Goal: Information Seeking & Learning: Learn about a topic

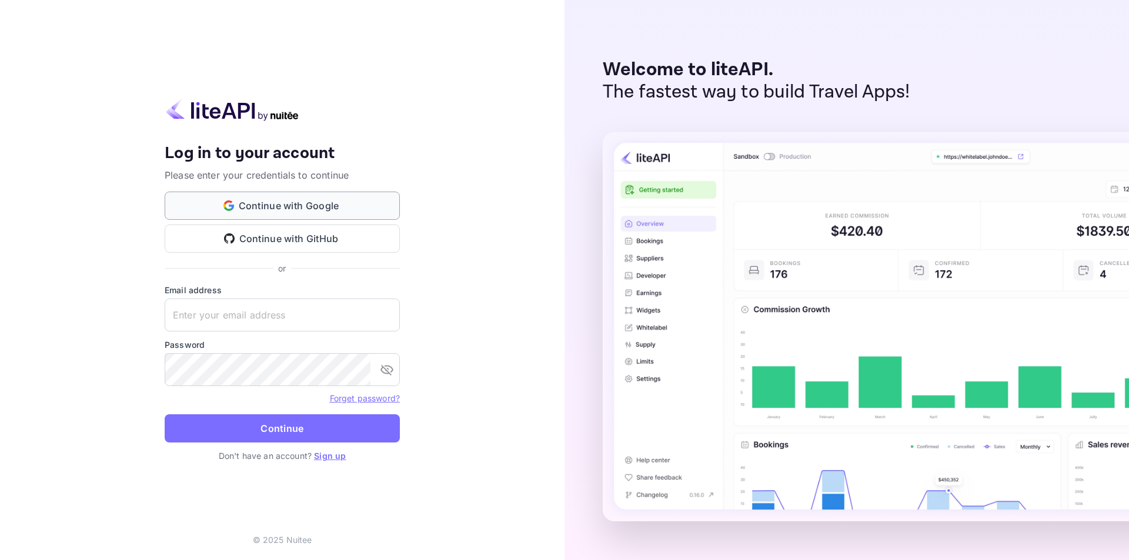
click at [275, 212] on button "Continue with Google" at bounding box center [282, 206] width 235 height 28
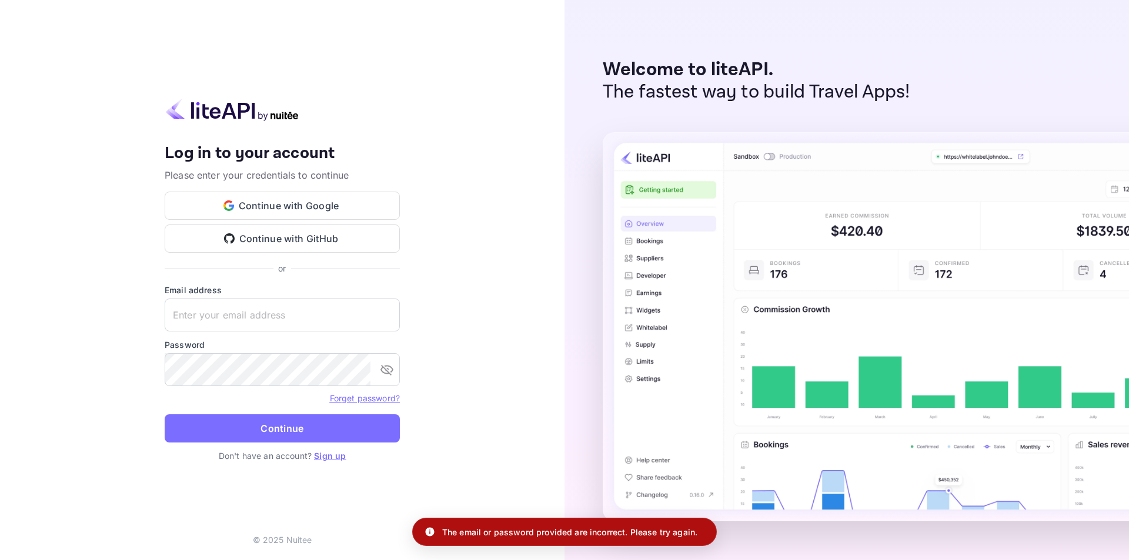
click at [342, 456] on link "Sign up" at bounding box center [330, 456] width 32 height 10
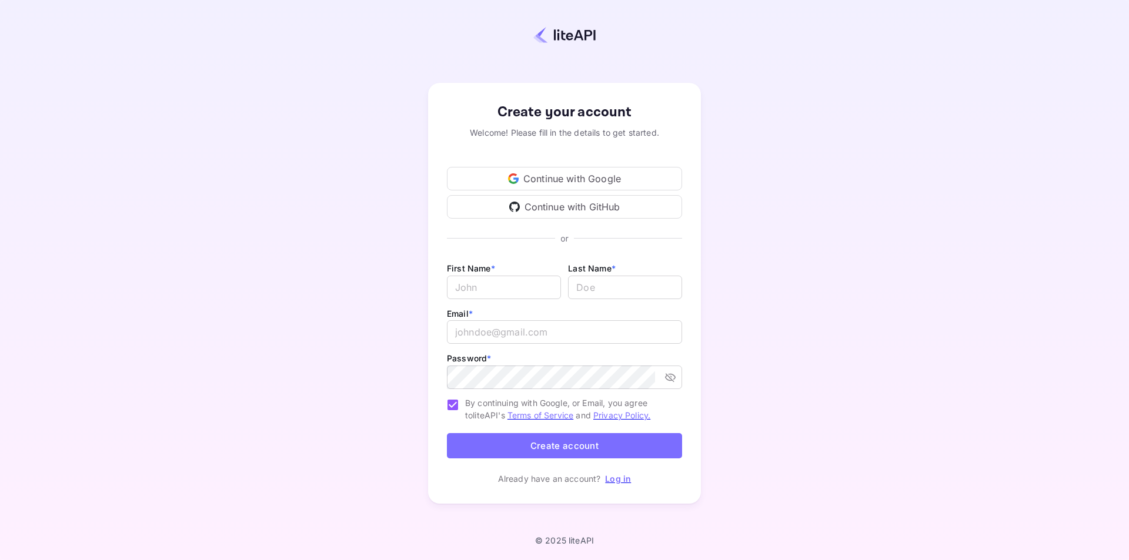
click at [539, 183] on div "Continue with Google" at bounding box center [564, 179] width 235 height 24
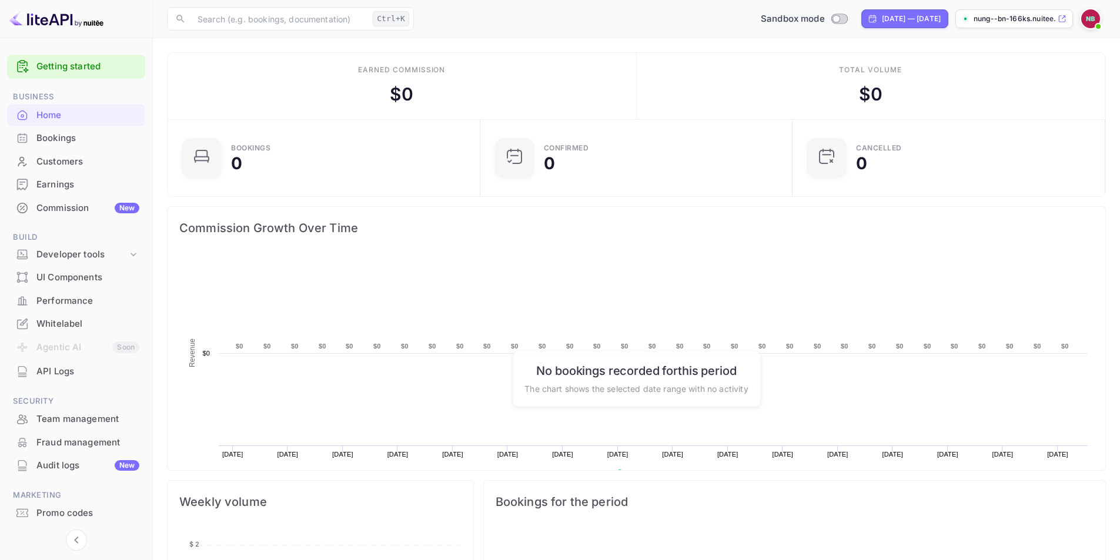
scroll to position [182, 296]
click at [56, 135] on div "Bookings" at bounding box center [87, 139] width 103 height 14
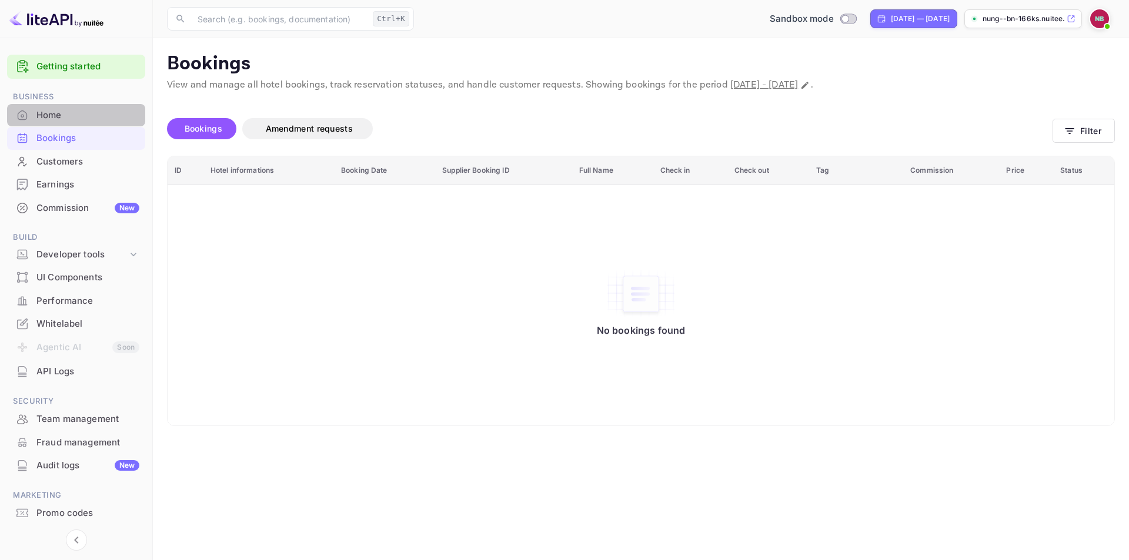
click at [75, 120] on div "Home" at bounding box center [87, 116] width 103 height 14
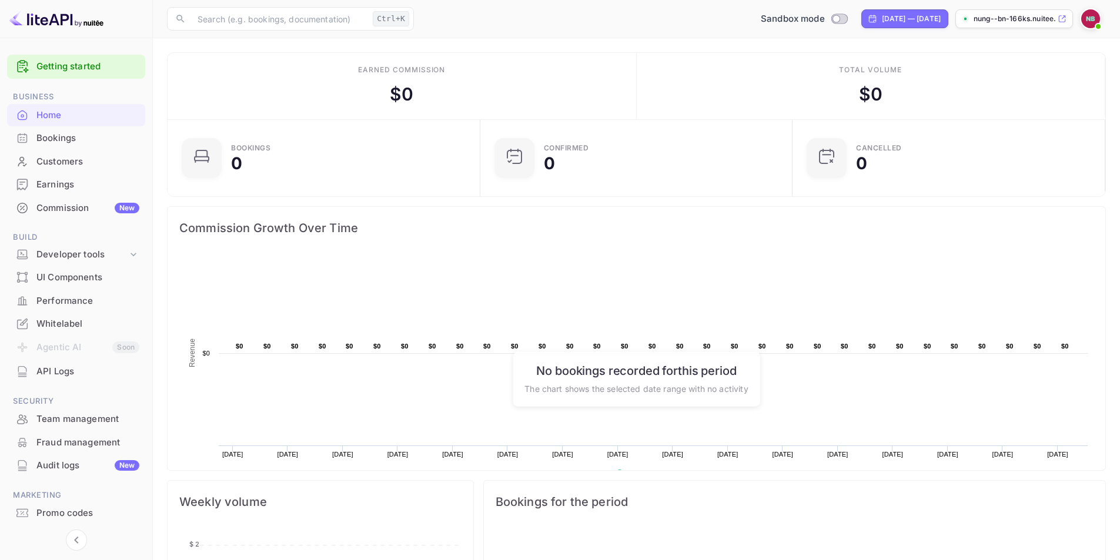
click at [72, 145] on div "Bookings" at bounding box center [87, 139] width 103 height 14
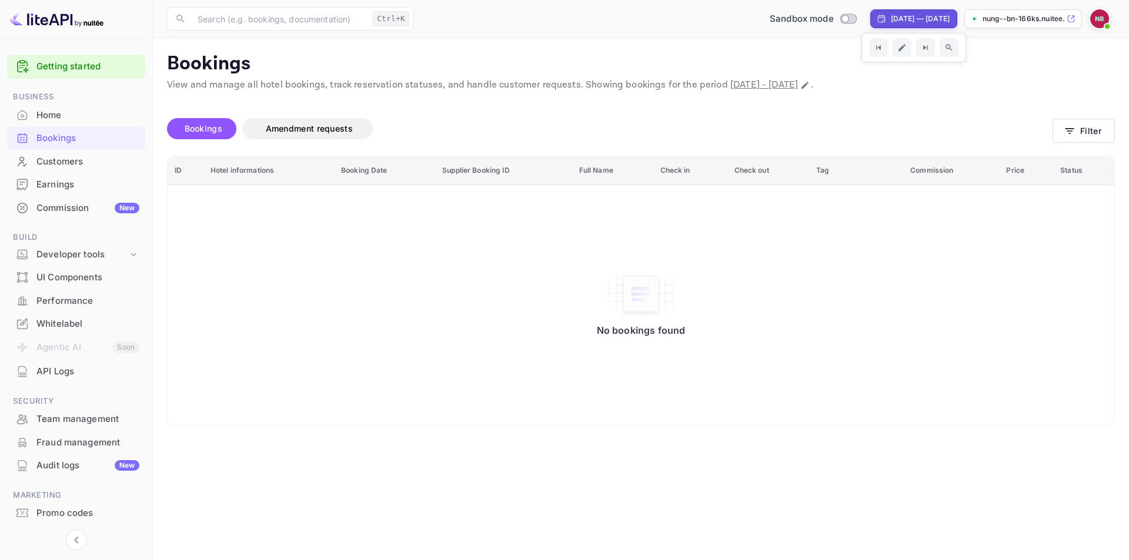
click at [907, 20] on div "[DATE] — [DATE]" at bounding box center [920, 19] width 59 height 11
select select "7"
select select "2025"
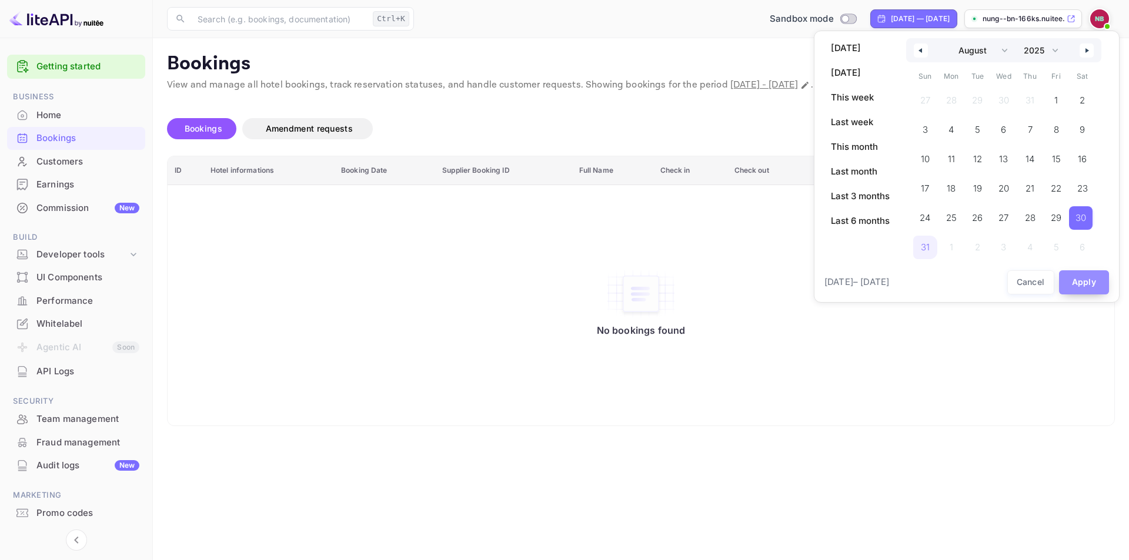
click at [1086, 286] on button "Apply" at bounding box center [1084, 282] width 51 height 24
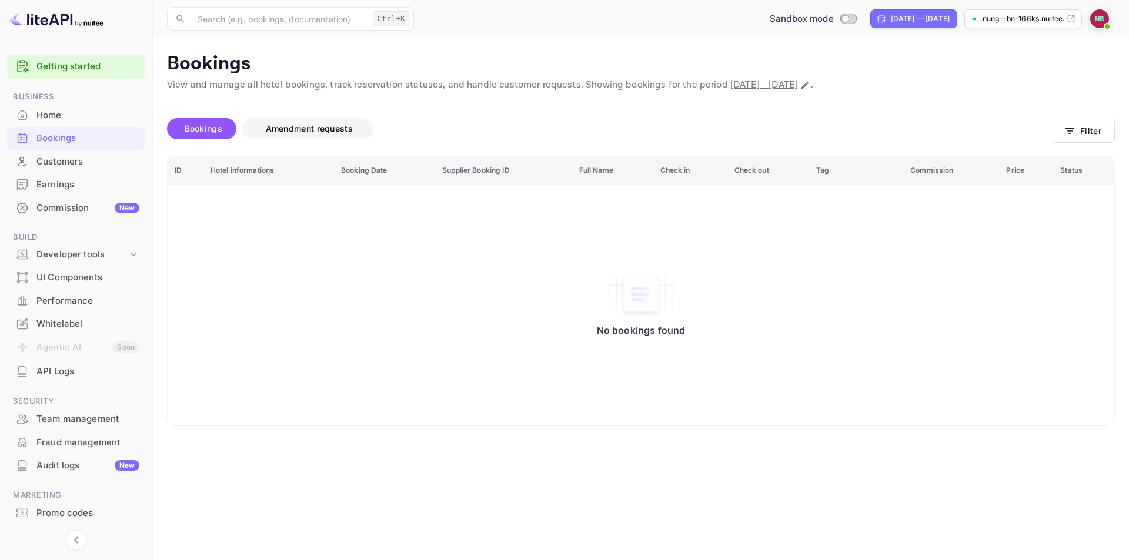
click at [336, 131] on span "Amendment requests" at bounding box center [309, 128] width 87 height 10
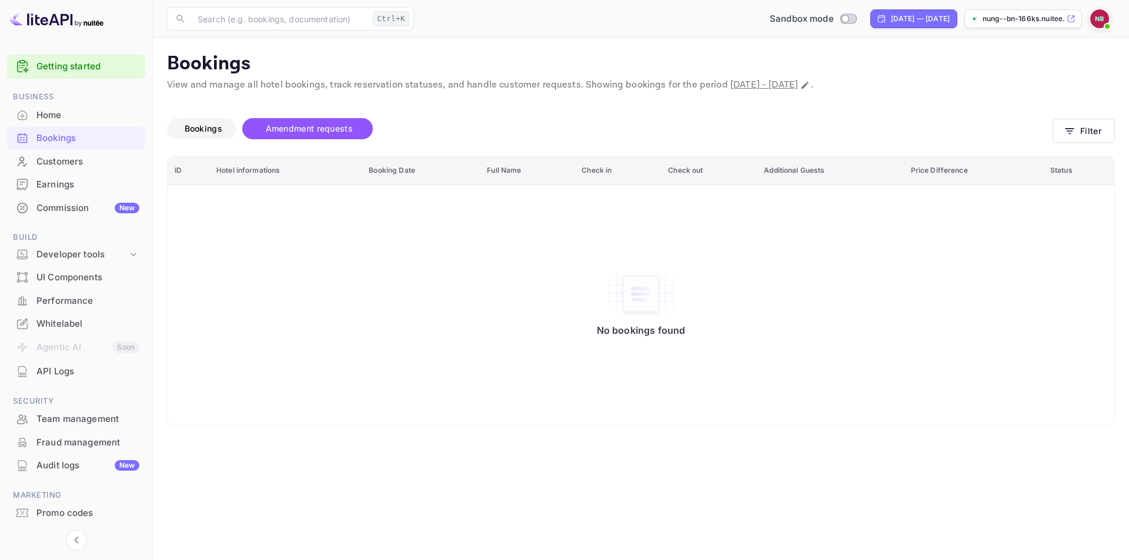
click at [211, 126] on span "Bookings" at bounding box center [204, 128] width 38 height 10
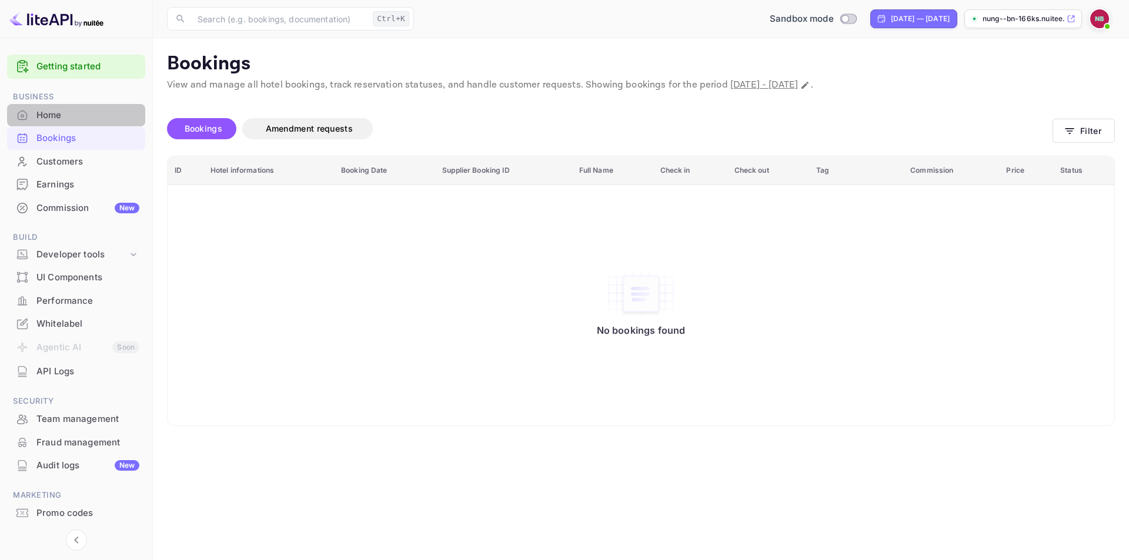
click at [75, 117] on div "Home" at bounding box center [87, 116] width 103 height 14
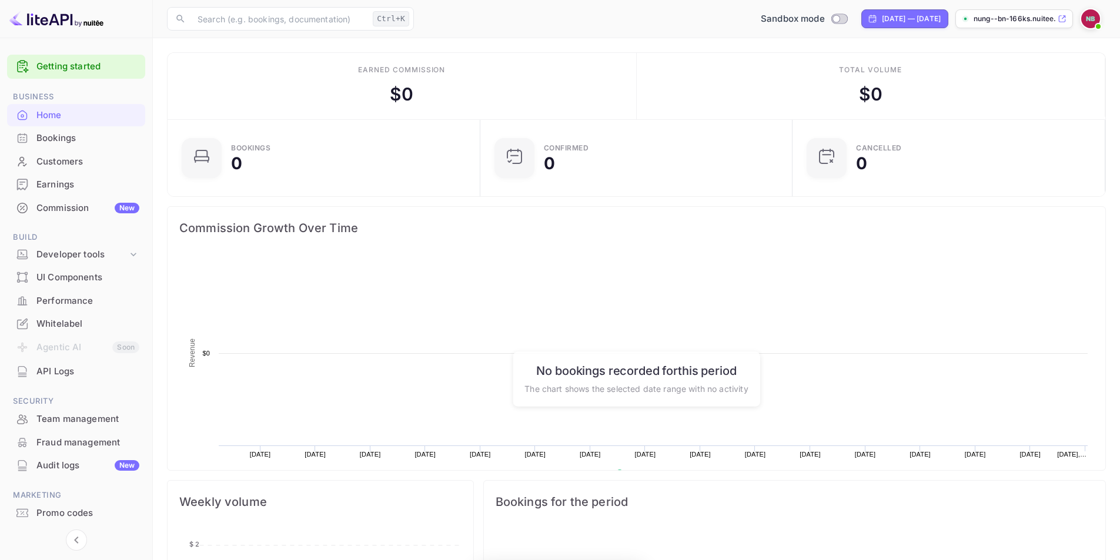
scroll to position [182, 296]
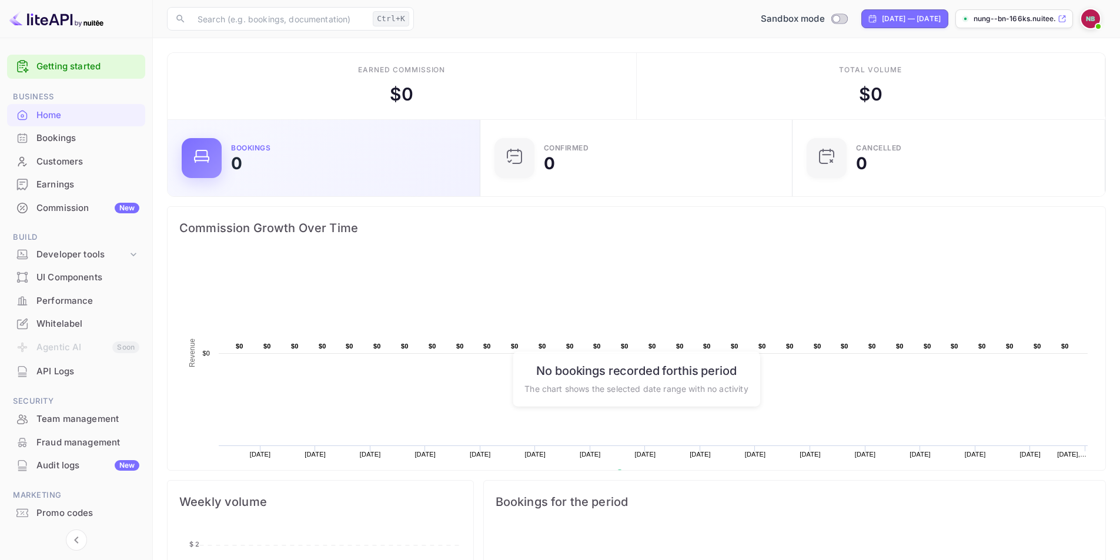
click at [259, 149] on div "Bookings" at bounding box center [250, 148] width 39 height 7
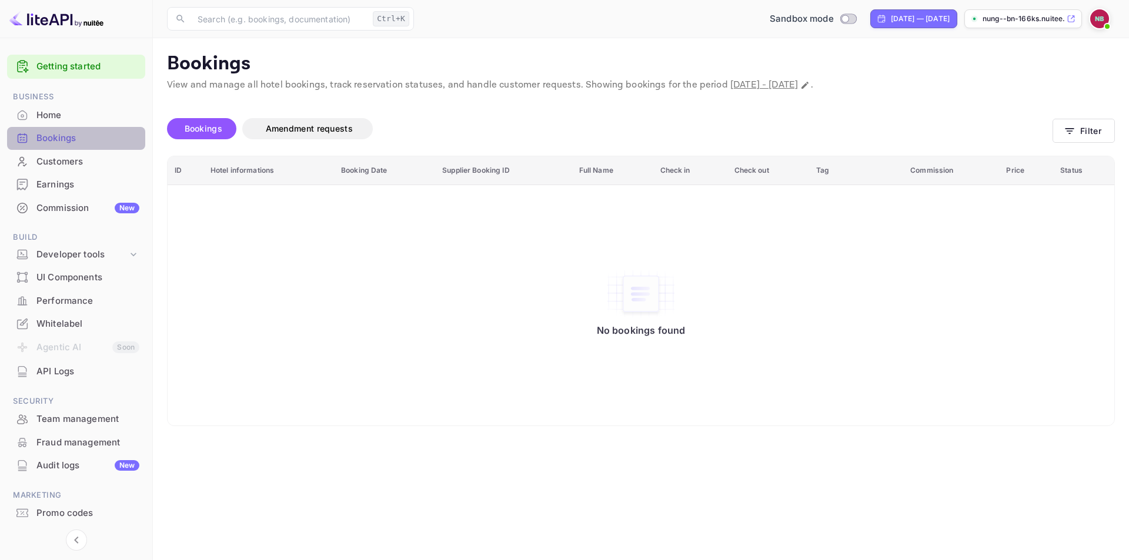
click at [61, 141] on div "Bookings" at bounding box center [87, 139] width 103 height 14
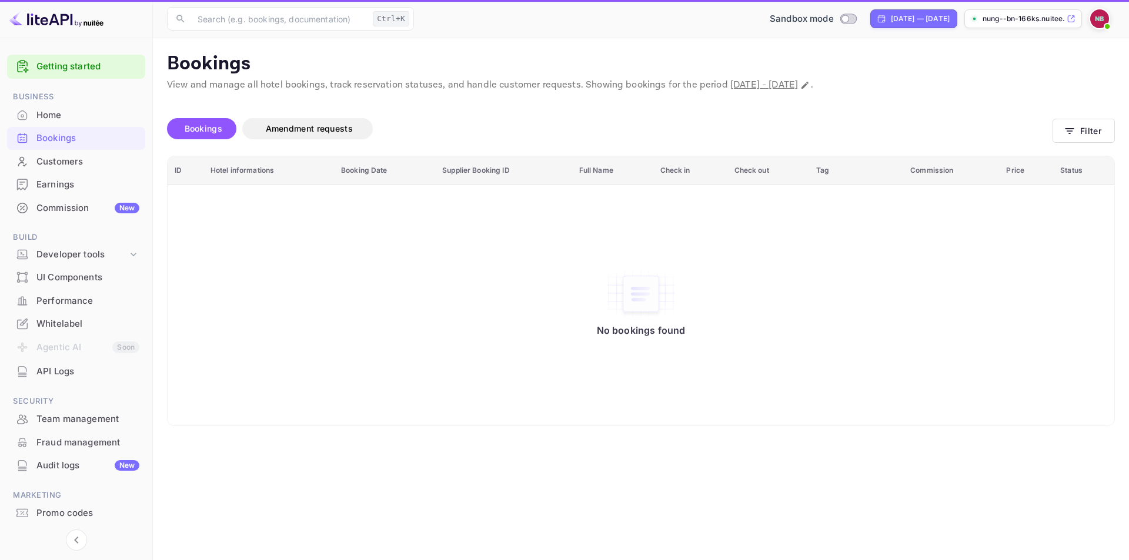
click at [58, 122] on div "Home" at bounding box center [76, 115] width 138 height 23
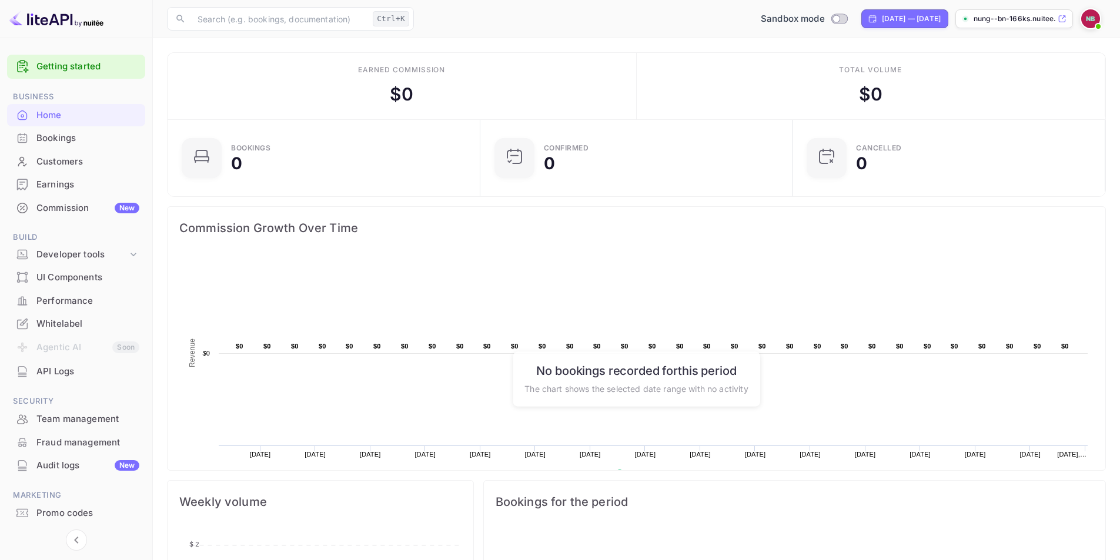
click at [1094, 22] on span at bounding box center [1098, 27] width 12 height 12
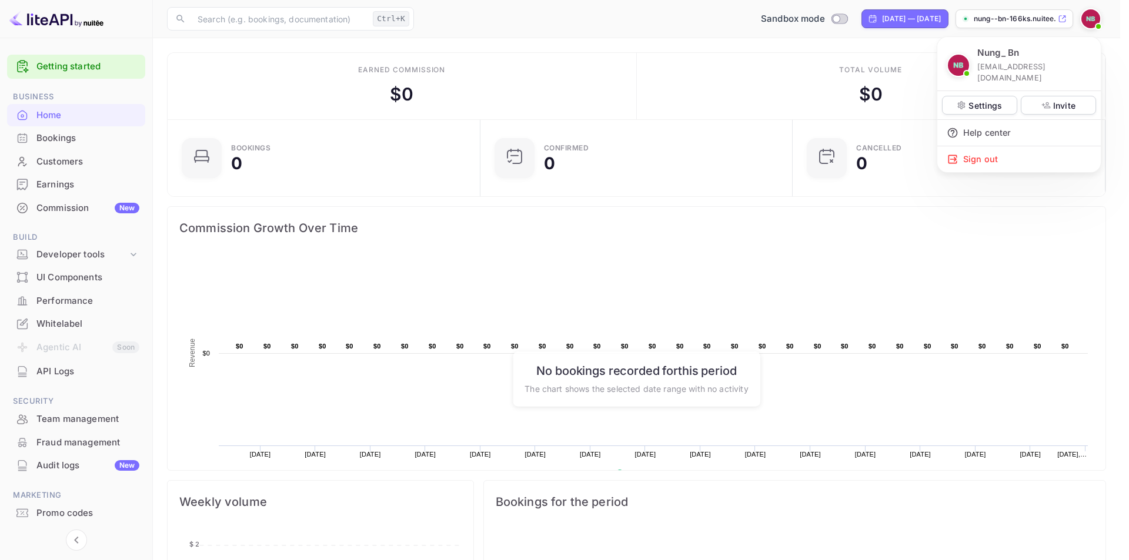
click at [962, 289] on div at bounding box center [564, 280] width 1129 height 560
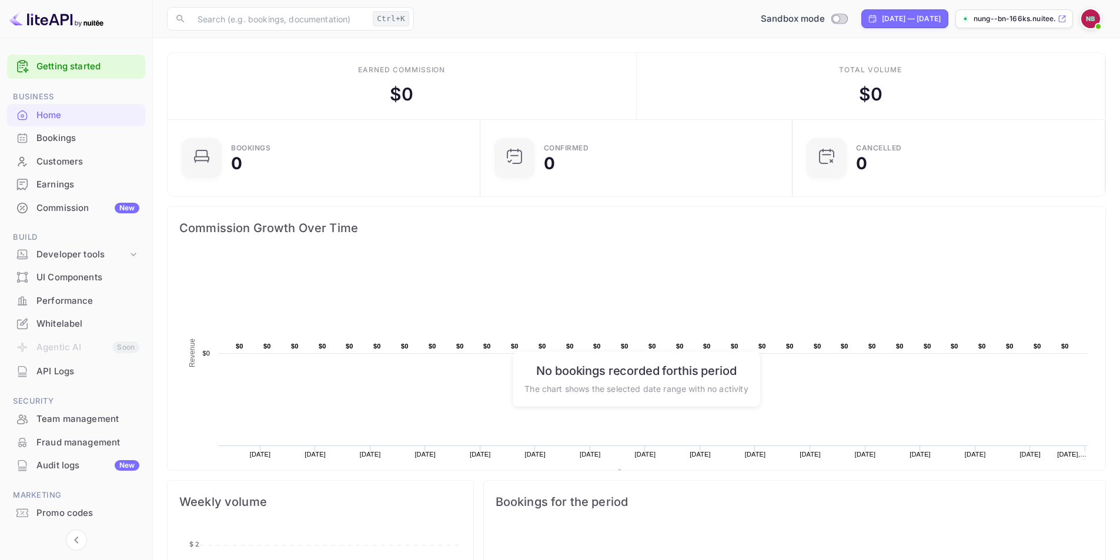
click at [82, 71] on link "Getting started" at bounding box center [87, 67] width 103 height 14
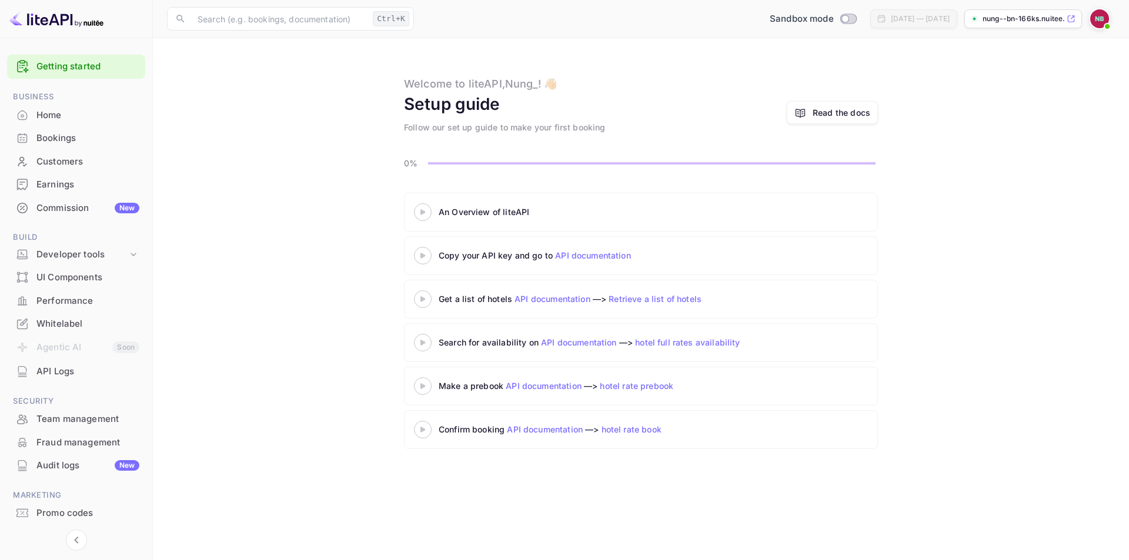
click at [60, 119] on div "Home" at bounding box center [87, 116] width 103 height 14
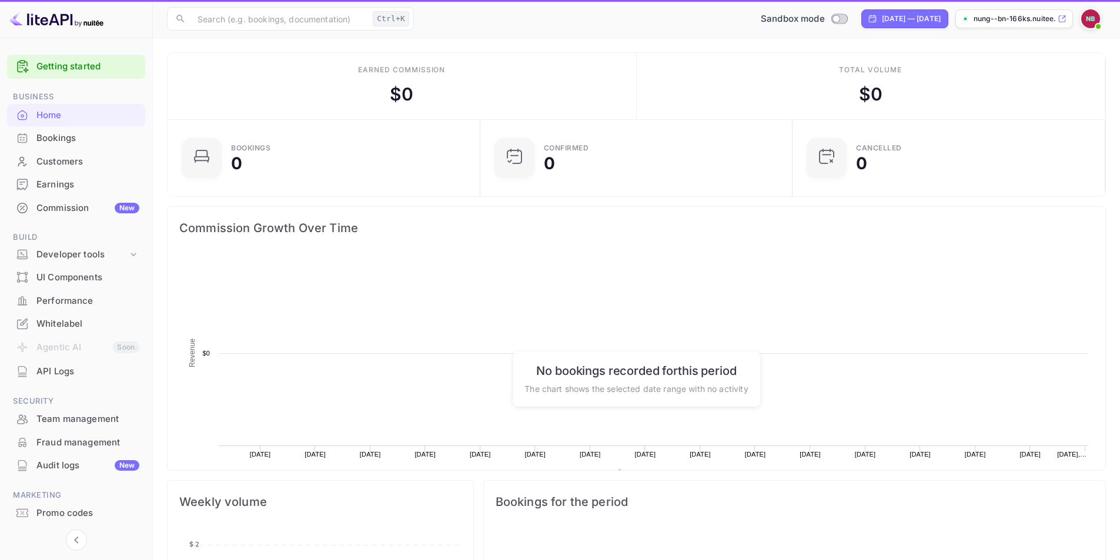
scroll to position [182, 296]
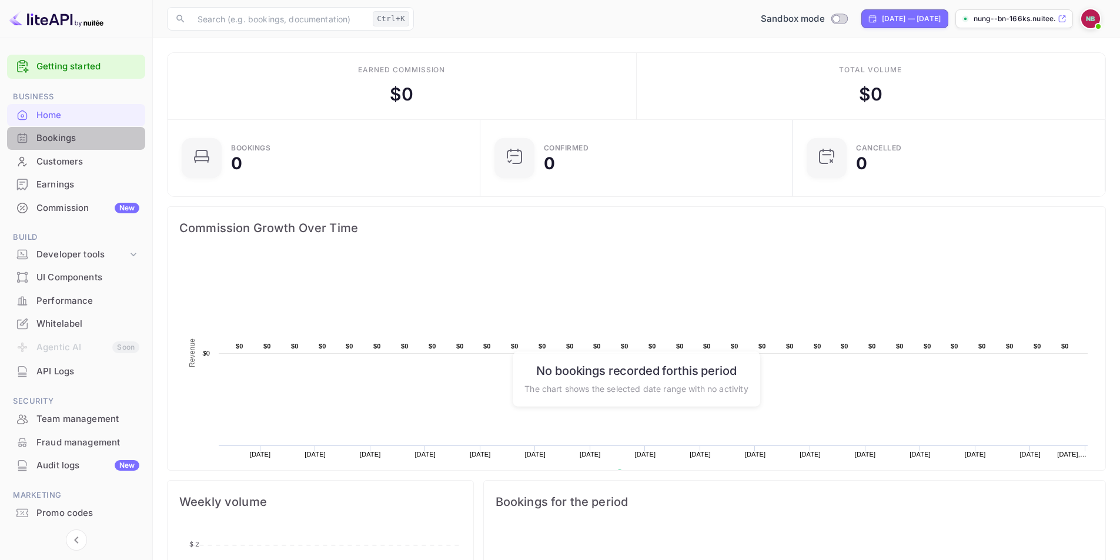
click at [63, 141] on div "Bookings" at bounding box center [87, 139] width 103 height 14
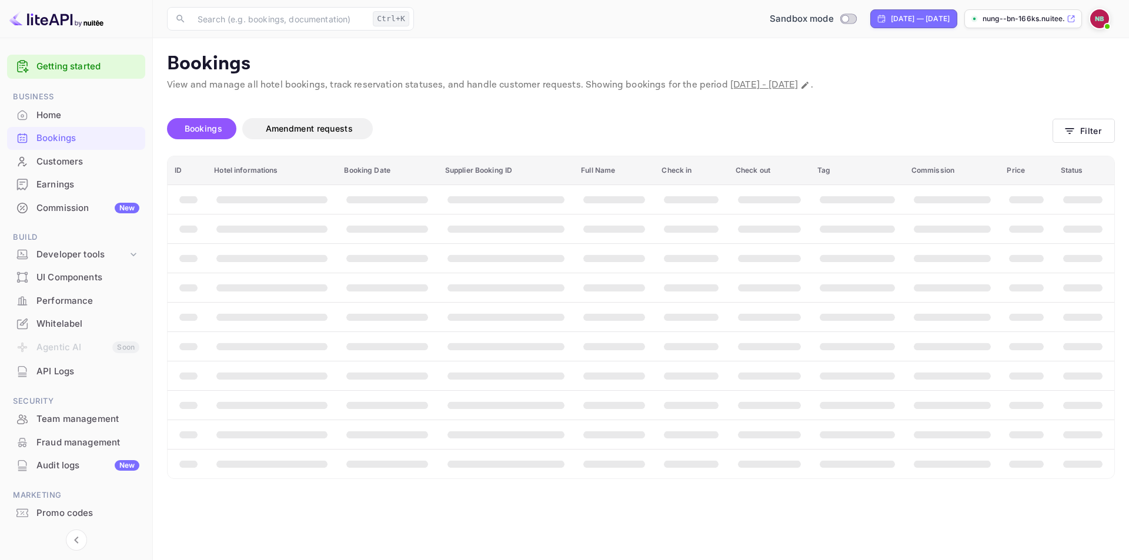
click at [58, 116] on div "Home" at bounding box center [87, 116] width 103 height 14
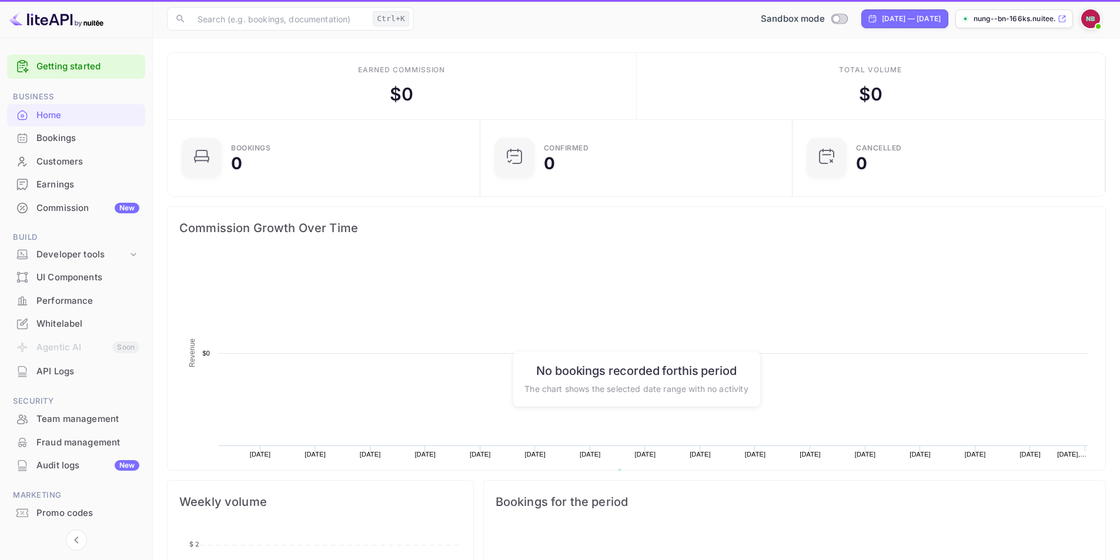
scroll to position [182, 296]
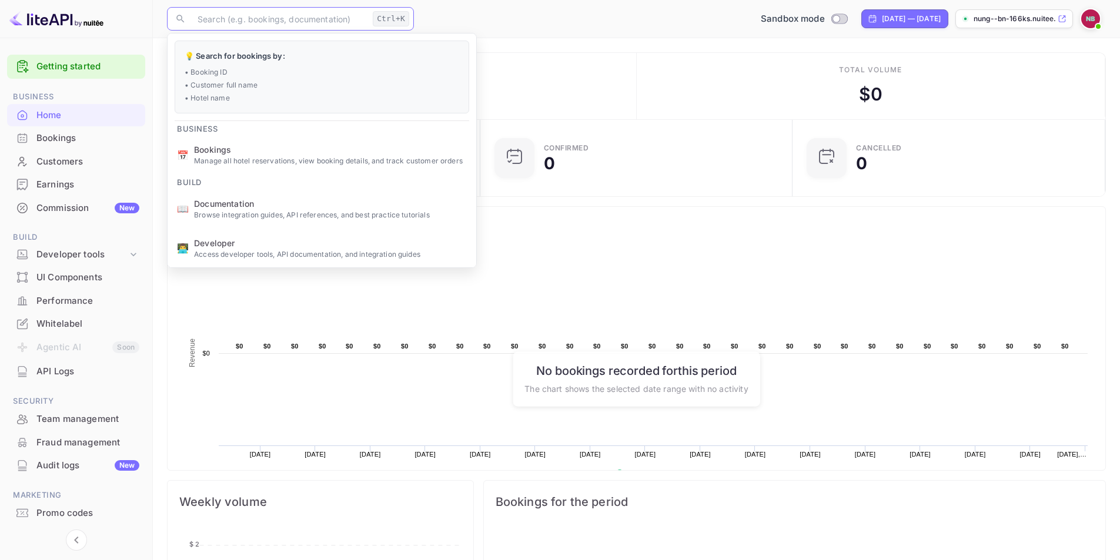
click at [205, 19] on input "text" at bounding box center [280, 19] width 178 height 24
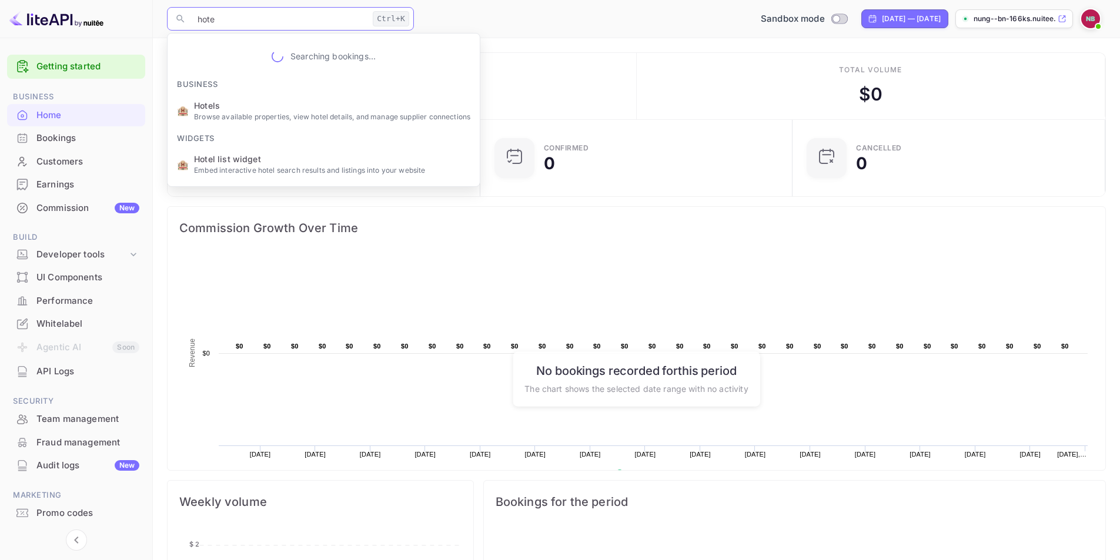
type input "hotel"
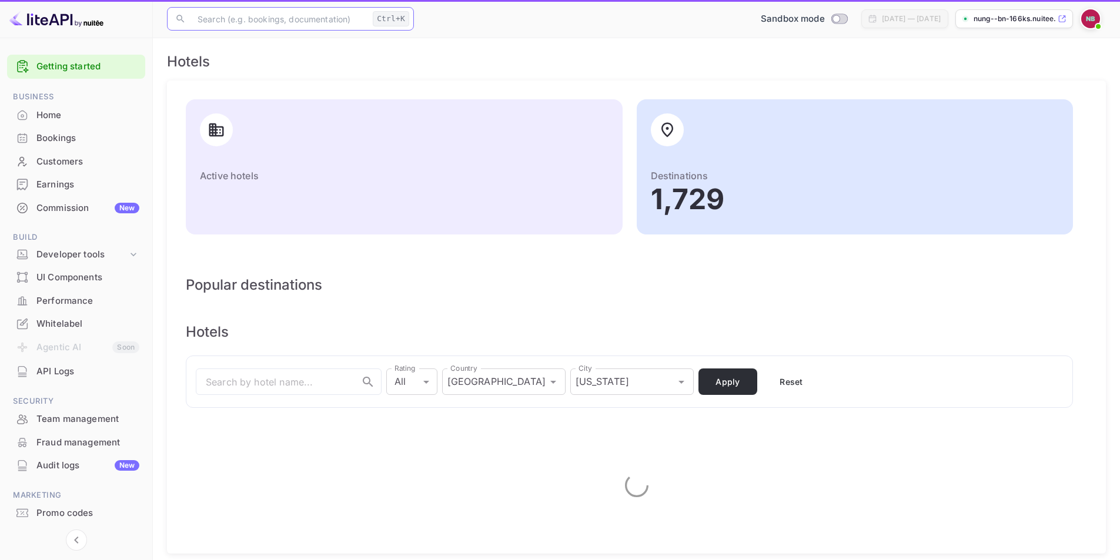
click at [262, 17] on input "text" at bounding box center [280, 19] width 178 height 24
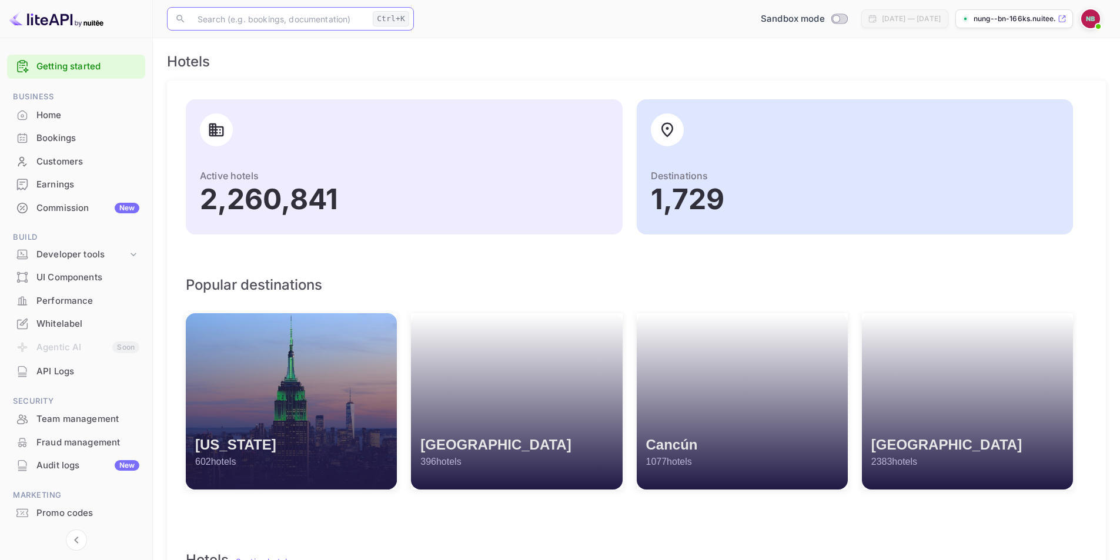
click at [220, 129] on icon at bounding box center [217, 130] width 18 height 18
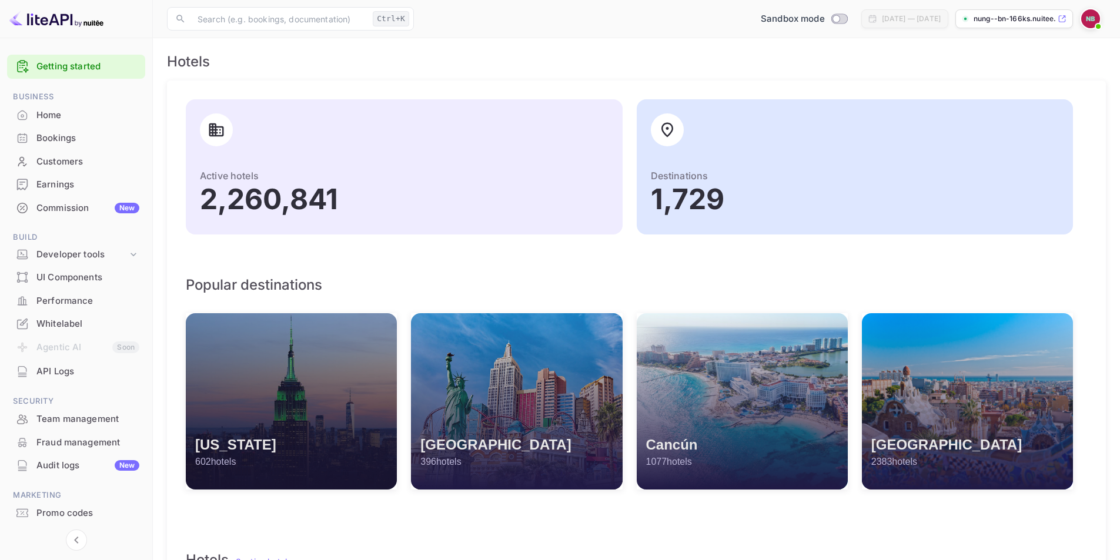
click at [370, 382] on div "[US_STATE] 602 hotels" at bounding box center [291, 401] width 211 height 176
click at [214, 448] on h3 "[US_STATE]" at bounding box center [235, 445] width 81 height 16
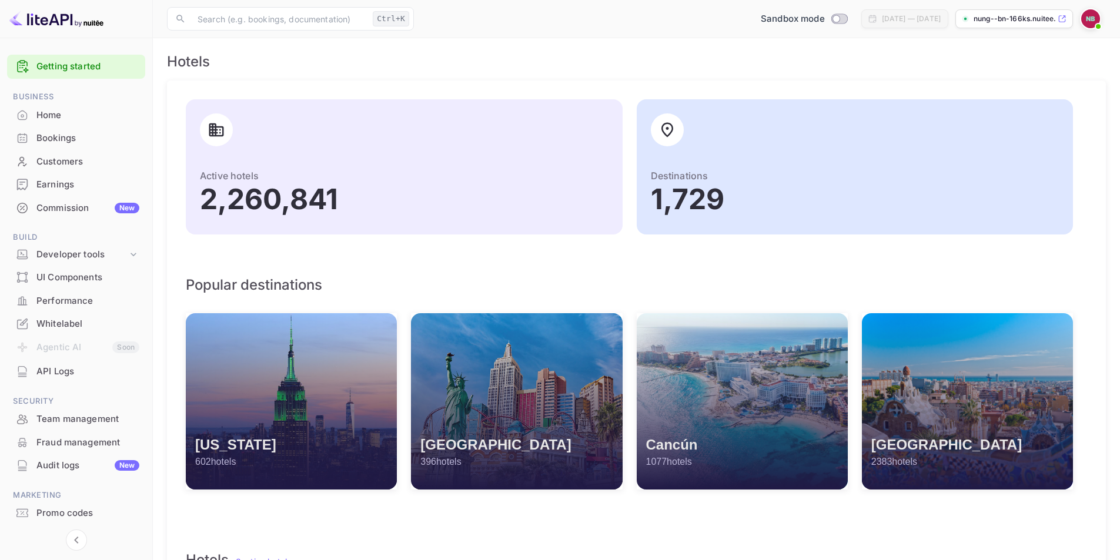
click at [694, 108] on div "Destinations 1,729" at bounding box center [855, 166] width 437 height 135
click at [678, 125] on div at bounding box center [667, 129] width 33 height 33
click at [314, 137] on div "Active hotels 2,260,841" at bounding box center [404, 166] width 437 height 135
click at [225, 122] on div at bounding box center [216, 129] width 33 height 33
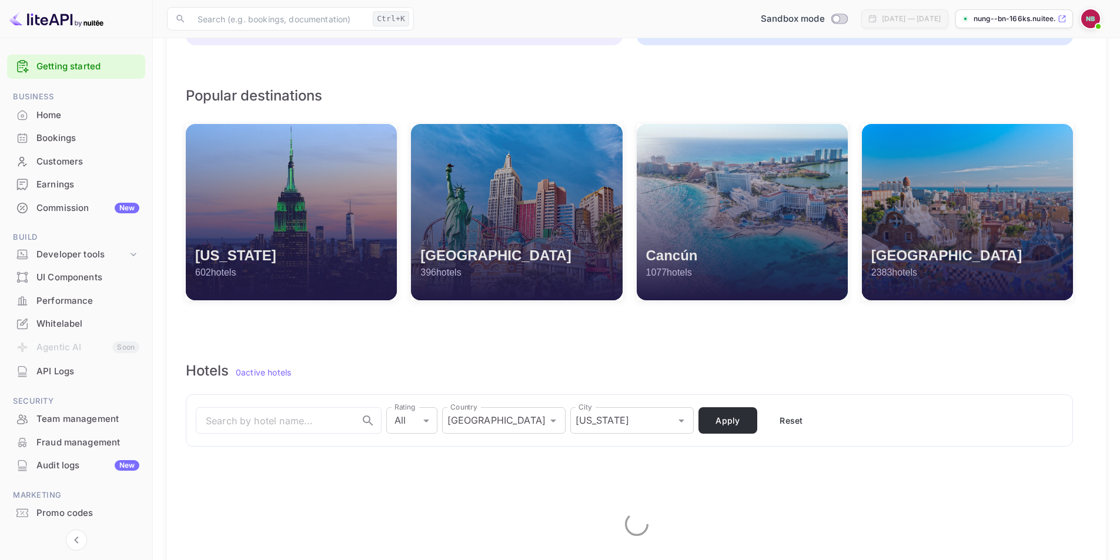
scroll to position [235, 0]
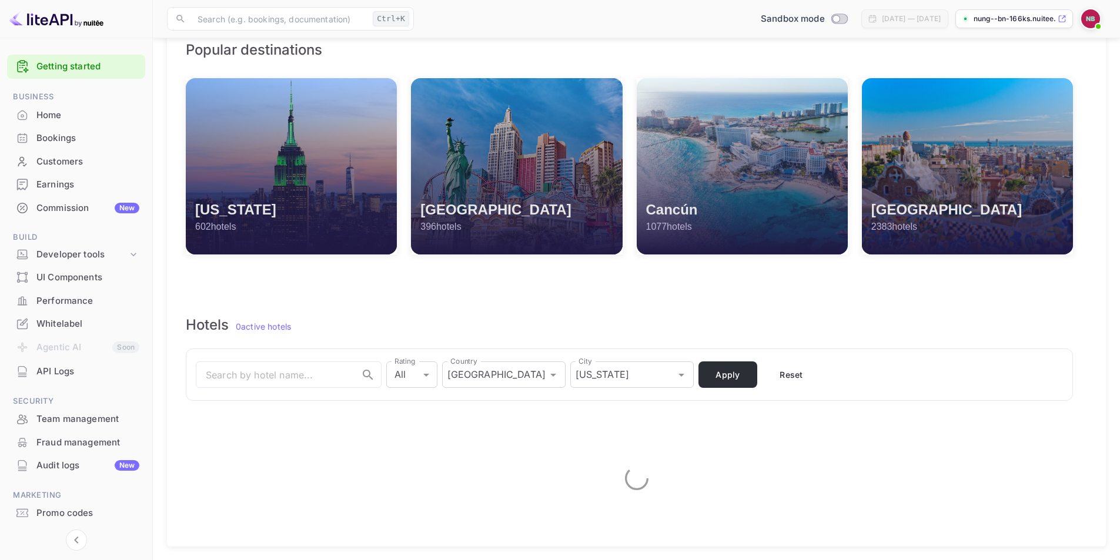
click at [265, 370] on input "search" at bounding box center [275, 374] width 159 height 25
type input "padang"
click at [494, 372] on input "[GEOGRAPHIC_DATA]" at bounding box center [504, 375] width 119 height 22
click at [546, 379] on icon "Close" at bounding box center [553, 375] width 14 height 14
click at [546, 378] on icon "Open" at bounding box center [553, 375] width 14 height 14
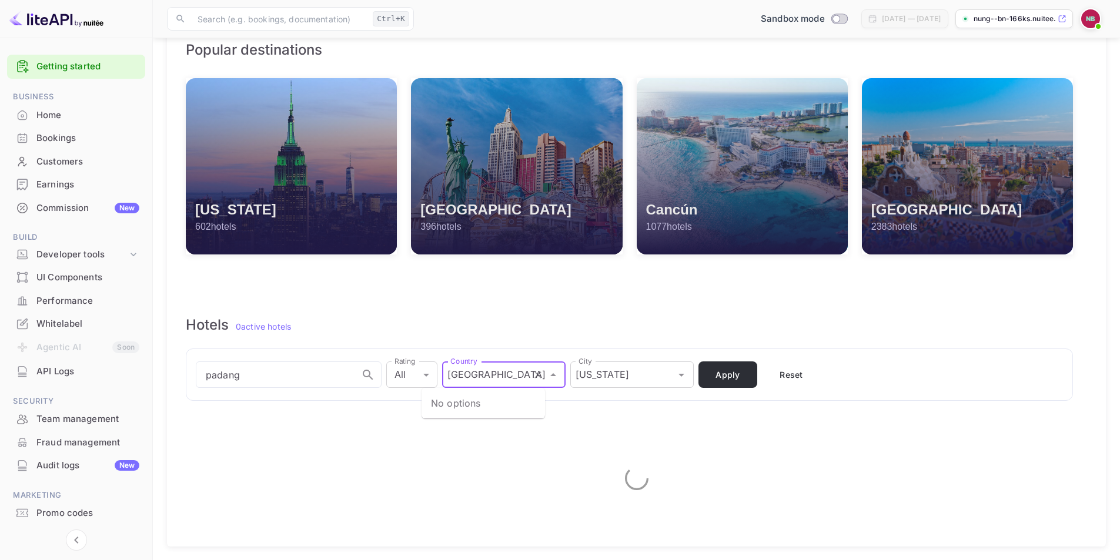
click at [534, 374] on icon "Clear" at bounding box center [537, 375] width 7 height 7
click at [495, 377] on input "Country" at bounding box center [504, 375] width 119 height 22
type input "[GEOGRAPHIC_DATA]"
click at [417, 445] on div "Active hotels 2,260,841 Destinations 1,729 Popular destinations [US_STATE] 602 …" at bounding box center [636, 195] width 939 height 701
click at [470, 384] on input "Country" at bounding box center [504, 375] width 119 height 22
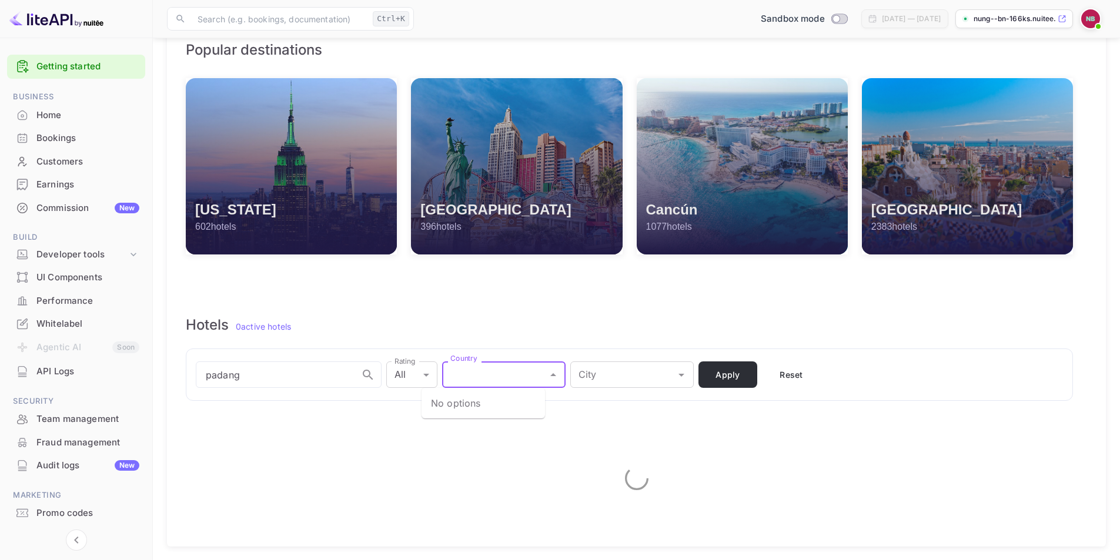
click at [717, 382] on button "Apply" at bounding box center [728, 375] width 59 height 26
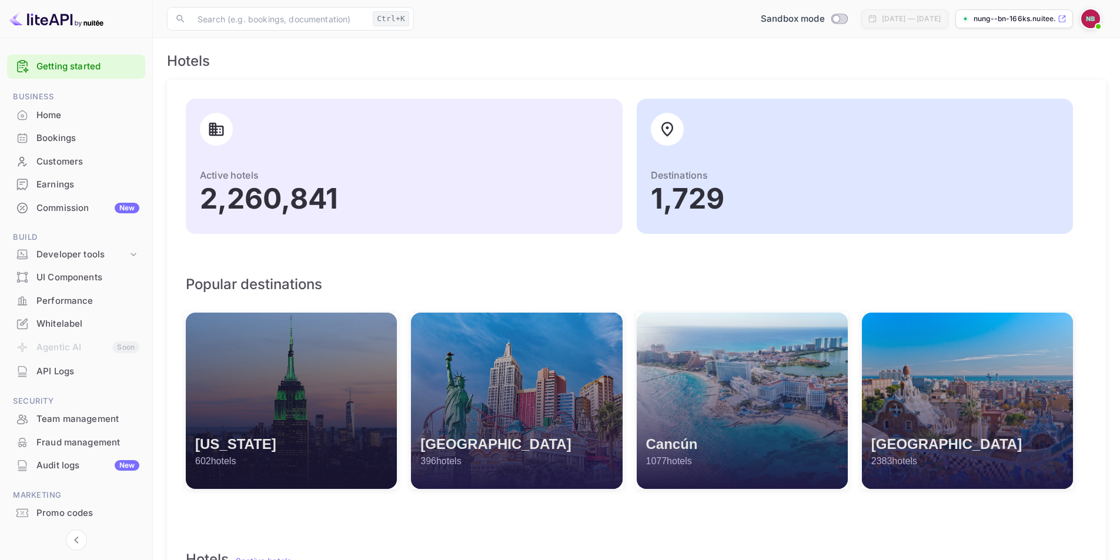
scroll to position [0, 0]
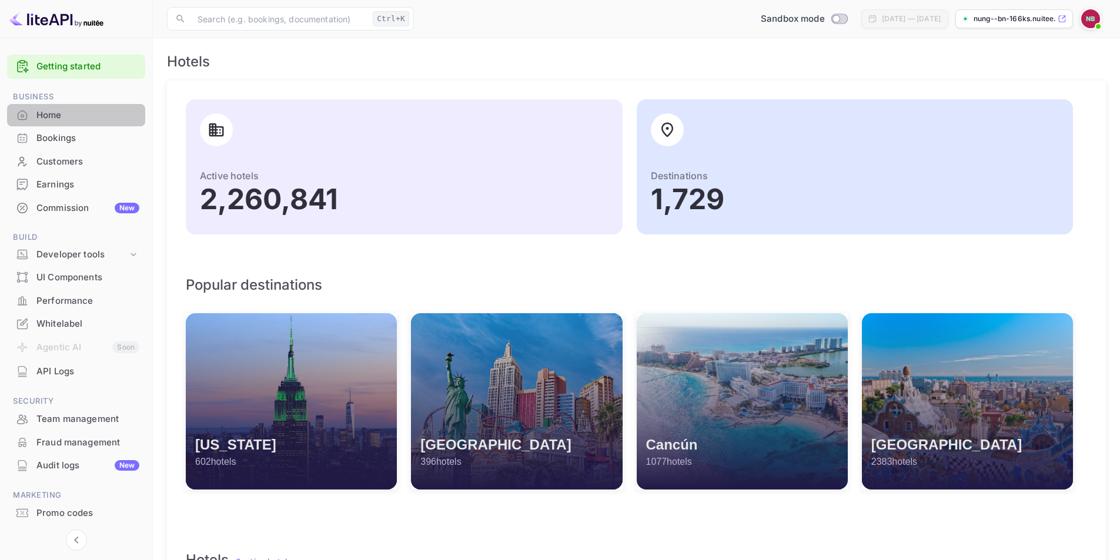
click at [51, 121] on div "Home" at bounding box center [87, 116] width 103 height 14
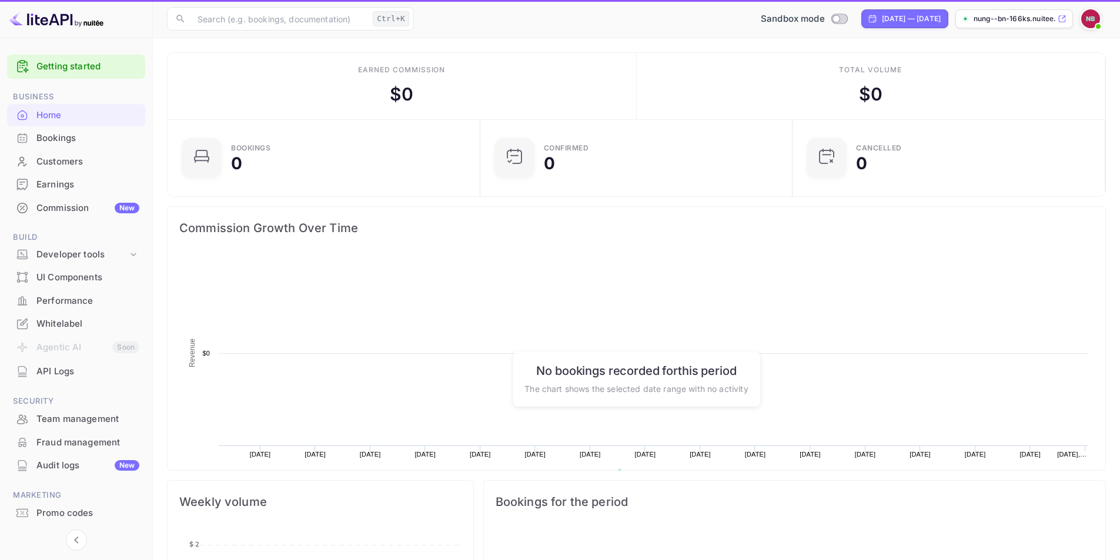
scroll to position [182, 296]
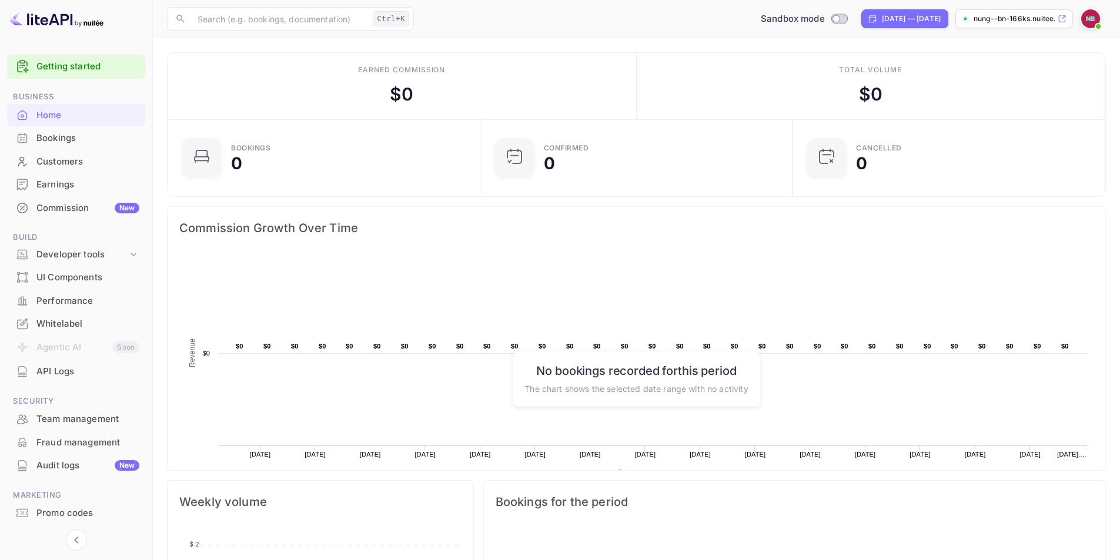
click at [1063, 21] on icon at bounding box center [1062, 19] width 9 height 8
click at [996, 21] on p "nung--bn-166ks.nuitee...." at bounding box center [1015, 19] width 82 height 11
drag, startPoint x: 993, startPoint y: 17, endPoint x: 600, endPoint y: 25, distance: 393.4
click at [600, 25] on div "Sandbox mode [DATE] — [DATE] nung--bn-166ks.nuitee...." at bounding box center [762, 18] width 687 height 21
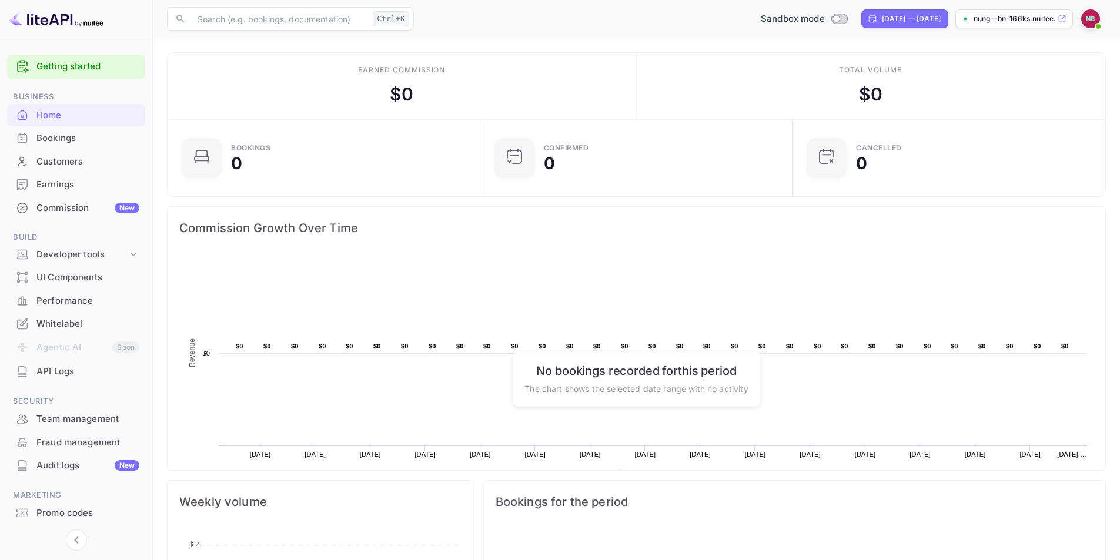
click at [1057, 16] on div "nung--bn-166ks.nuitee...." at bounding box center [1014, 18] width 118 height 19
